Goal: Task Accomplishment & Management: Complete application form

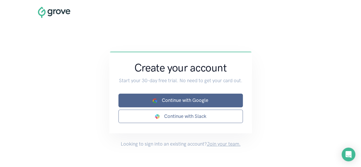
click at [195, 96] on link "Continue with Google" at bounding box center [180, 100] width 124 height 13
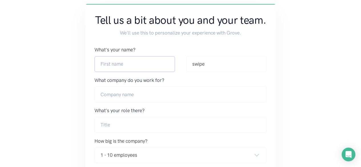
click at [115, 67] on input "What's your name?" at bounding box center [135, 64] width 80 height 16
type input "desmond"
type input "Cheeseworth & Co"
click at [134, 121] on input "What's your role there?" at bounding box center [181, 125] width 172 height 16
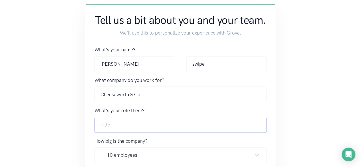
type input "cco"
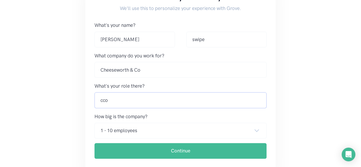
scroll to position [105, 0]
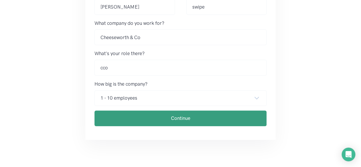
click at [143, 126] on div "Tell us a bit about you and your team. We'll use this to personalize your exper…" at bounding box center [180, 43] width 190 height 193
drag, startPoint x: 145, startPoint y: 123, endPoint x: 153, endPoint y: 116, distance: 10.3
click at [150, 118] on input "Continue" at bounding box center [181, 119] width 172 height 16
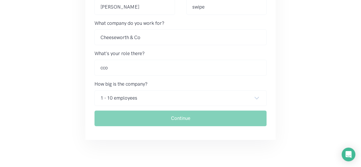
click at [164, 109] on form "What's your name? desmond Last name swipe What company do you work for? Cheesew…" at bounding box center [181, 57] width 172 height 137
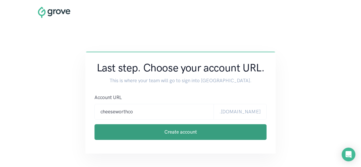
click at [146, 129] on input "Create account" at bounding box center [181, 132] width 172 height 16
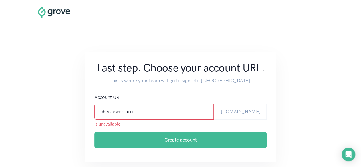
click at [126, 111] on input "cheeseworthco" at bounding box center [154, 112] width 119 height 16
click at [125, 111] on input "cheeseworthco" at bounding box center [154, 112] width 119 height 16
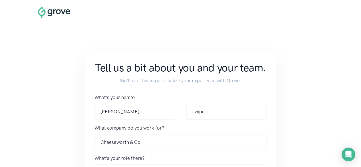
scroll to position [105, 0]
